Goal: Information Seeking & Learning: Compare options

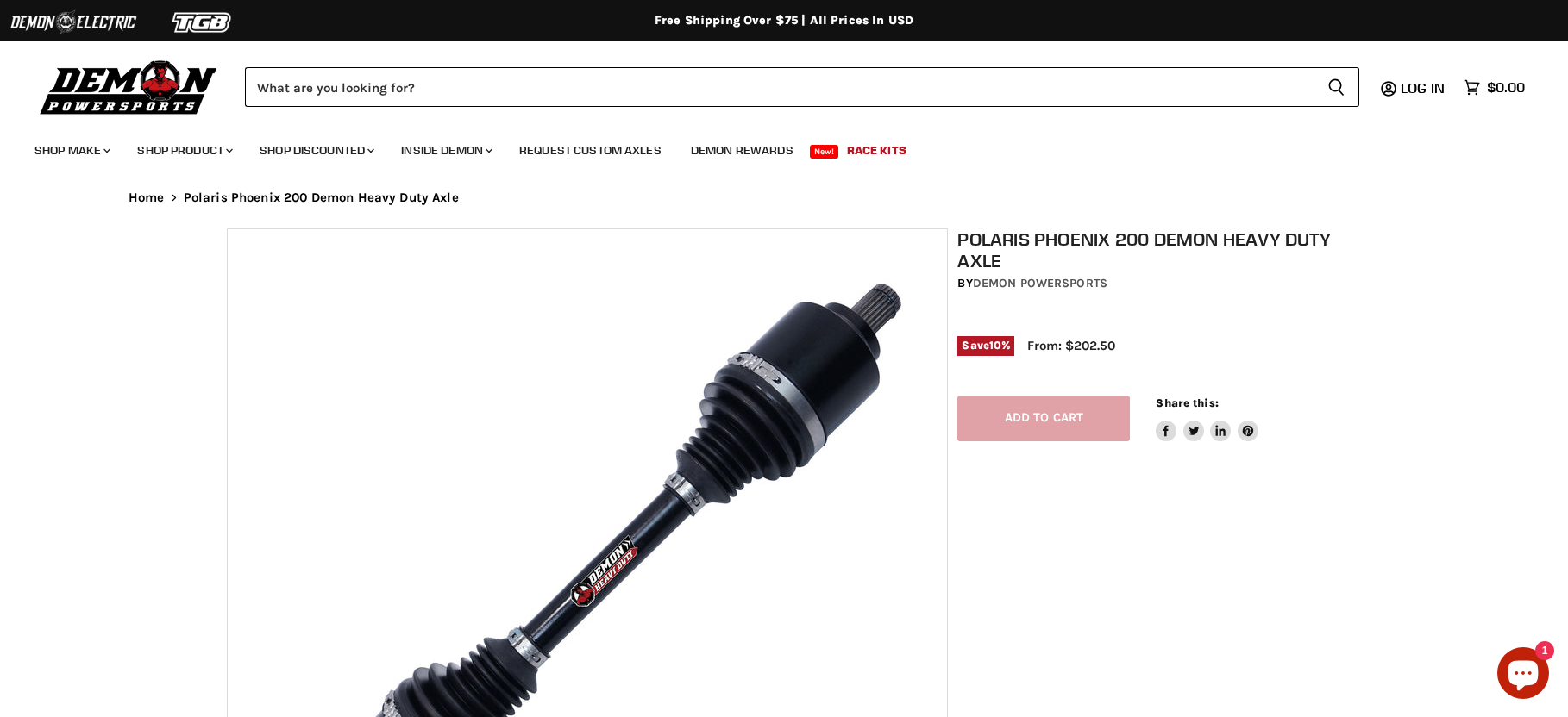
select select "******"
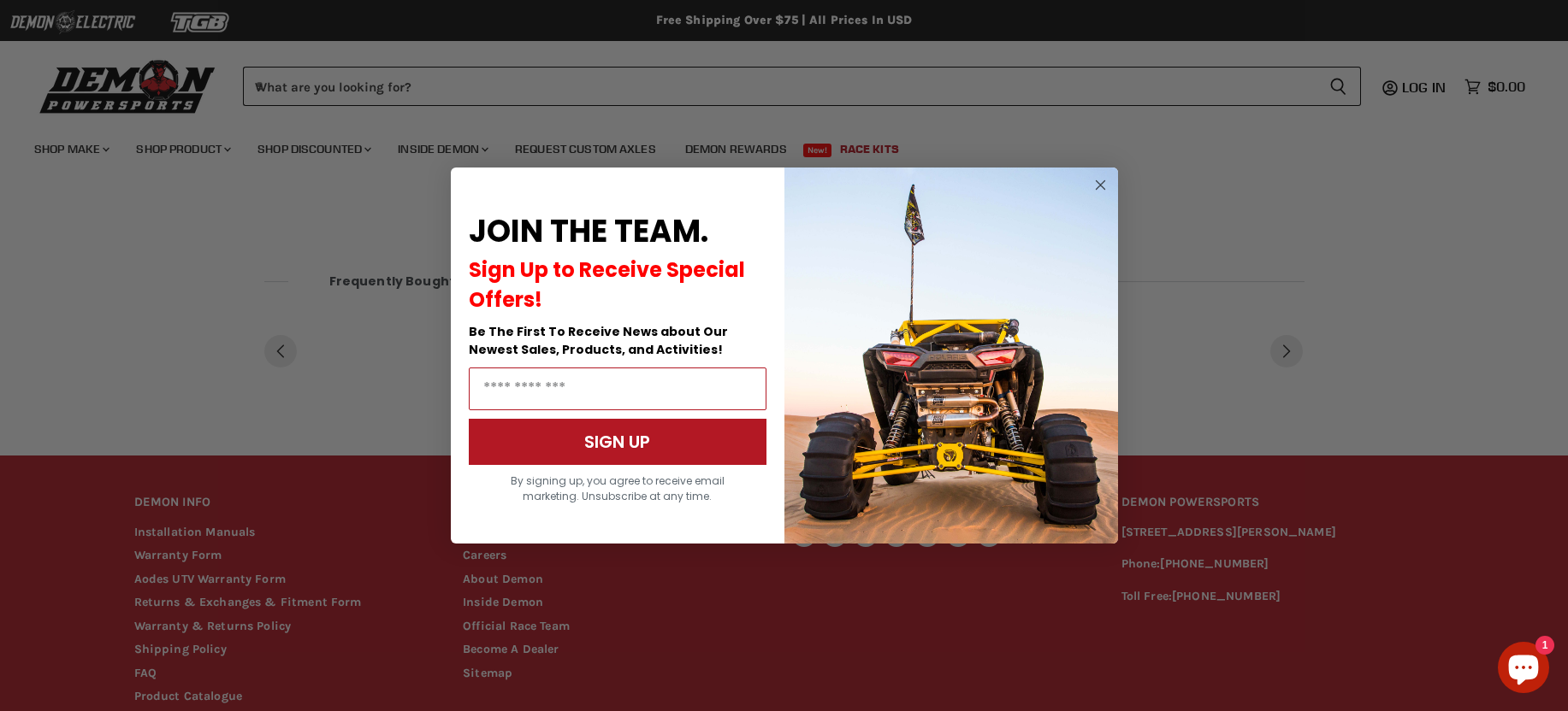
scroll to position [1539, 0]
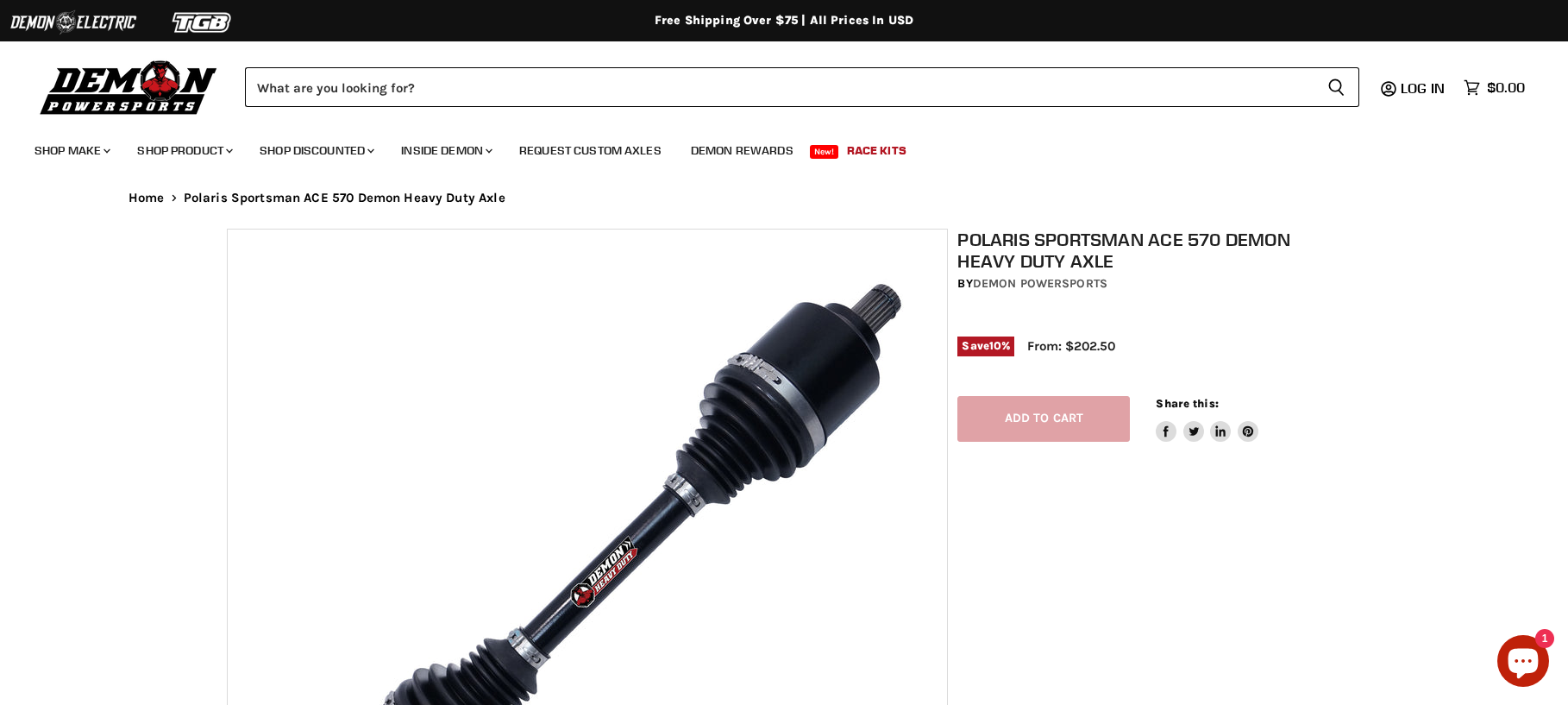
select select "******"
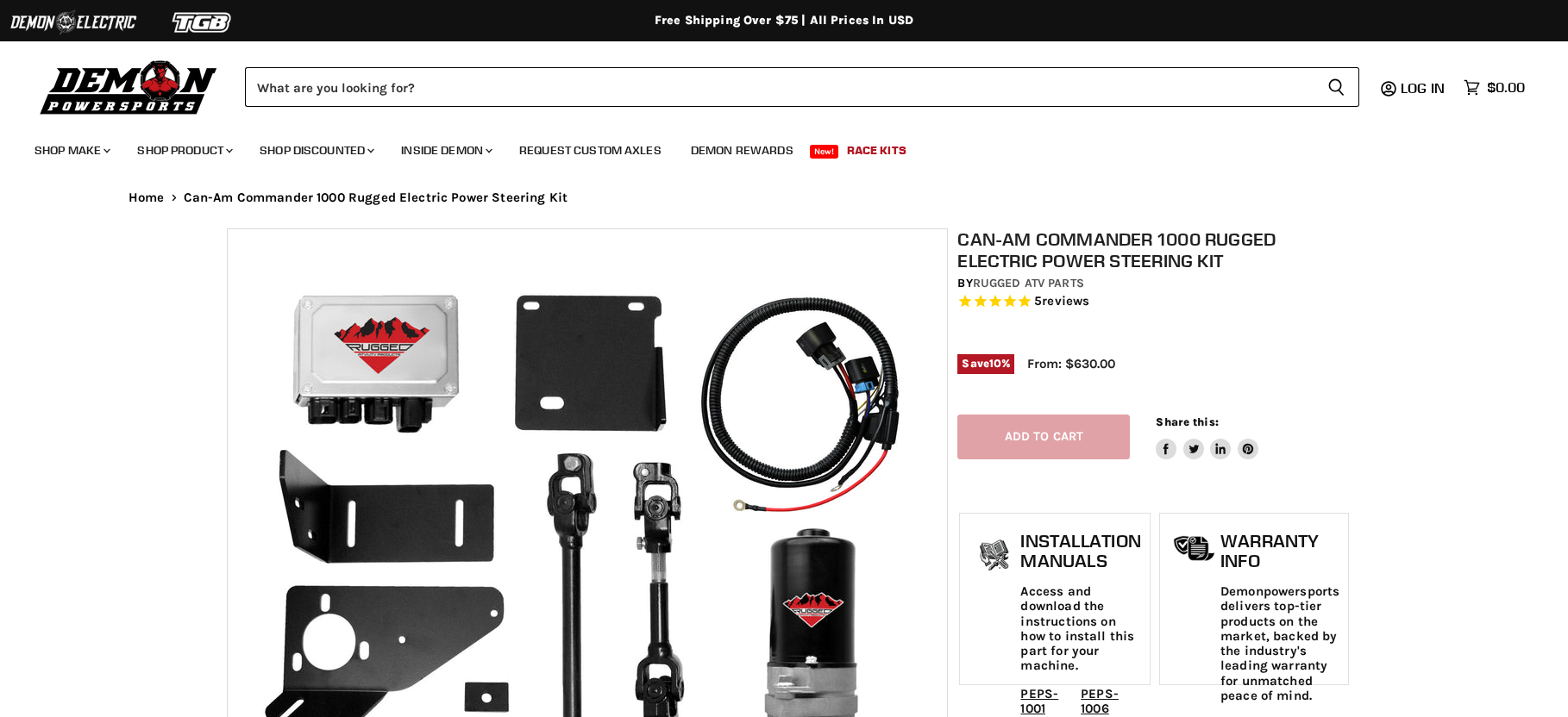
select select "******"
